Goal: Task Accomplishment & Management: Use online tool/utility

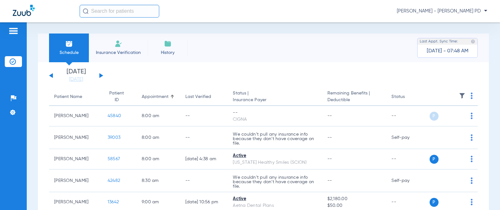
click at [452, 10] on span "[PERSON_NAME] - [PERSON_NAME] PD" at bounding box center [442, 11] width 90 height 6
click at [446, 35] on span "Log out" at bounding box center [464, 35] width 36 height 4
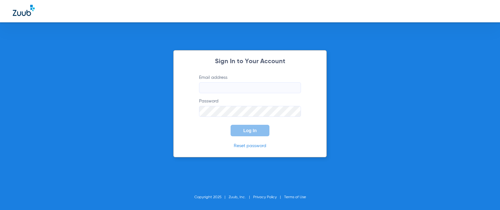
type input "[EMAIL_ADDRESS][DOMAIN_NAME]"
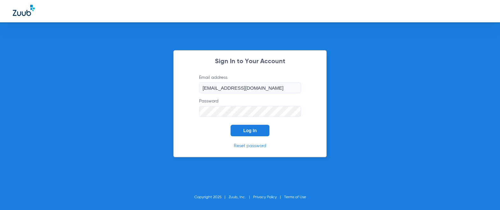
click at [243, 128] on span "Log In" at bounding box center [249, 130] width 13 height 5
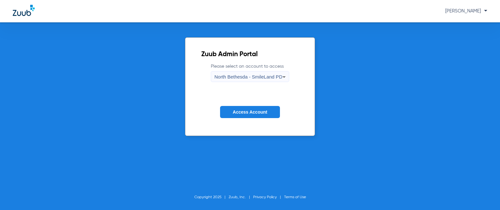
click at [256, 107] on button "Access Account" at bounding box center [250, 112] width 60 height 12
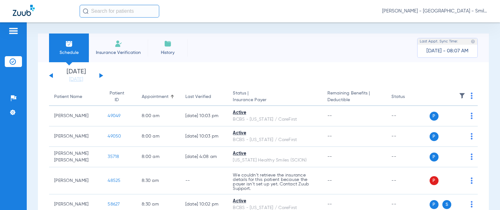
click at [471, 98] on img at bounding box center [472, 95] width 2 height 6
click at [436, 124] on button "Verify All" at bounding box center [443, 121] width 50 height 13
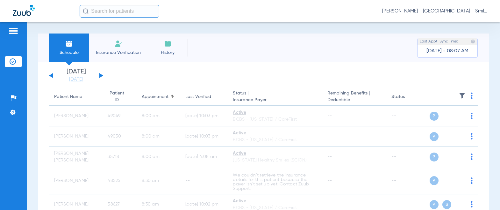
click at [9, 127] on div "Patients Insurance Verification Setup Help Center Settings" at bounding box center [13, 127] width 27 height 210
